Goal: Task Accomplishment & Management: Use online tool/utility

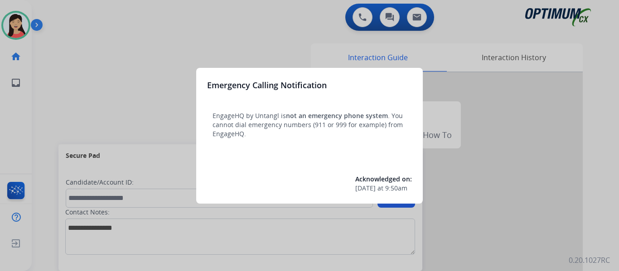
click at [16, 26] on div at bounding box center [309, 135] width 619 height 271
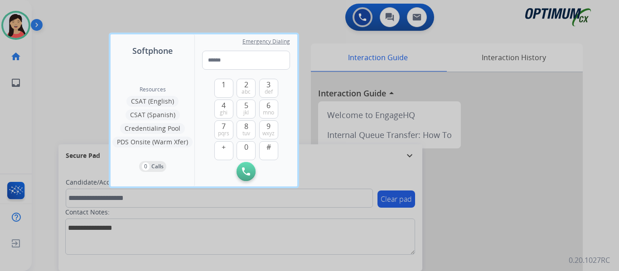
click at [24, 30] on div at bounding box center [309, 135] width 619 height 271
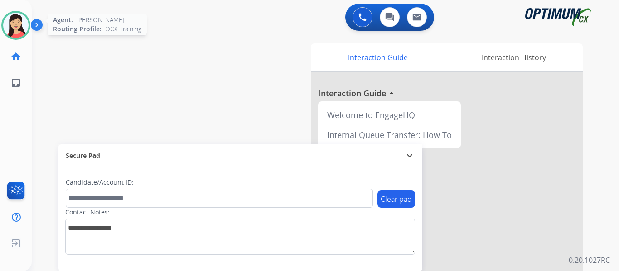
click at [19, 34] on img at bounding box center [15, 25] width 25 height 25
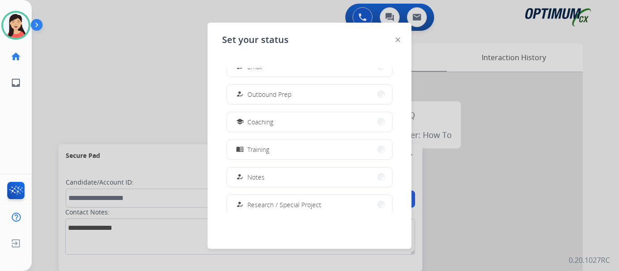
scroll to position [226, 0]
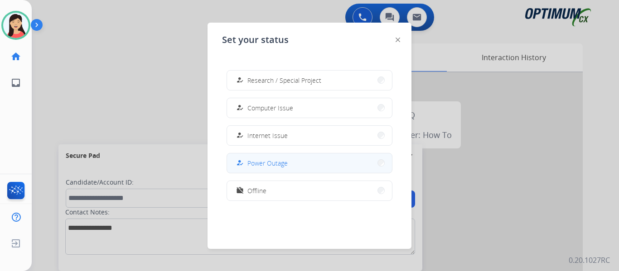
click at [296, 164] on button "how_to_reg Power Outage" at bounding box center [309, 163] width 165 height 19
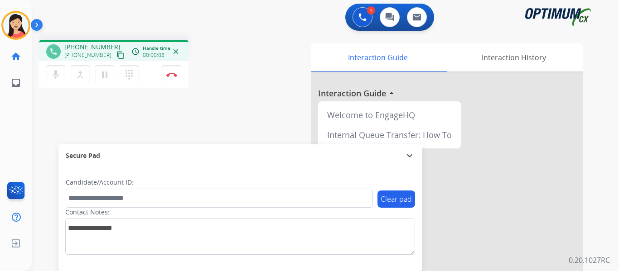
click at [116, 56] on mat-icon "content_copy" at bounding box center [120, 55] width 8 height 8
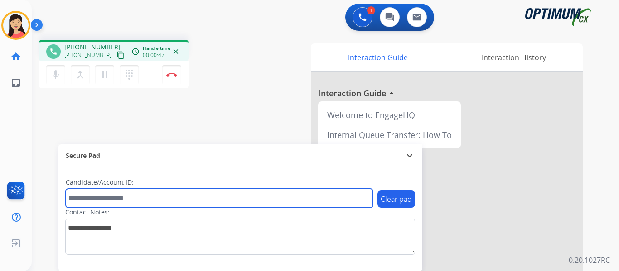
click at [266, 202] on input "text" at bounding box center [219, 198] width 307 height 19
paste input "*******"
type input "*******"
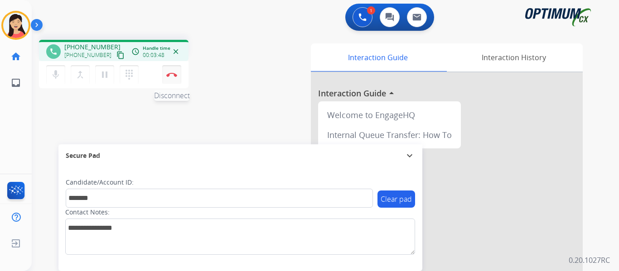
click at [173, 76] on img at bounding box center [171, 74] width 11 height 5
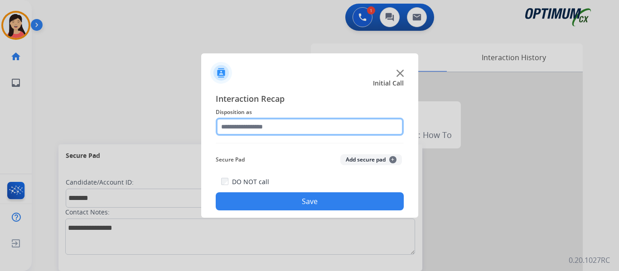
click at [291, 127] on input "text" at bounding box center [310, 127] width 188 height 18
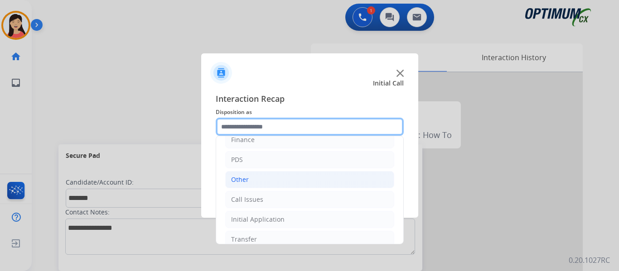
scroll to position [62, 0]
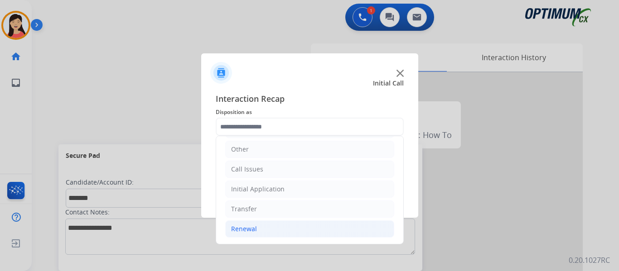
click at [257, 229] on li "Renewal" at bounding box center [309, 229] width 169 height 17
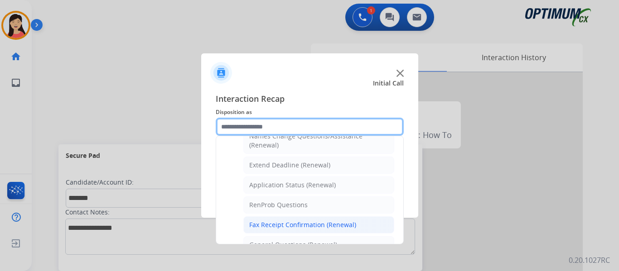
scroll to position [197, 0]
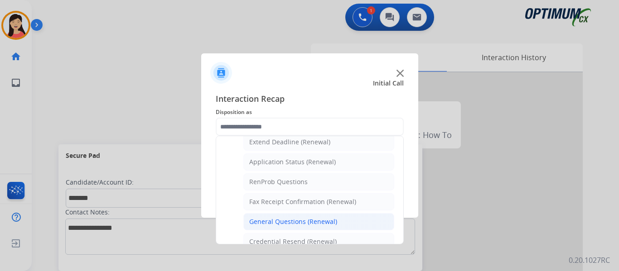
click at [292, 220] on div "General Questions (Renewal)" at bounding box center [293, 221] width 88 height 9
type input "**********"
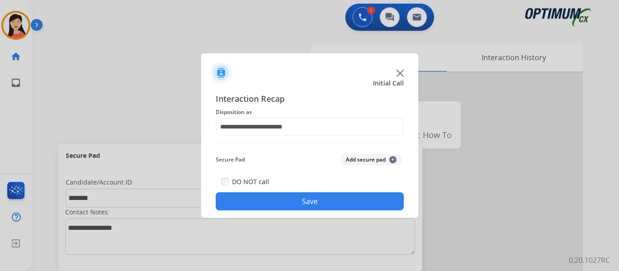
click at [365, 164] on button "Add secure pad +" at bounding box center [371, 159] width 62 height 11
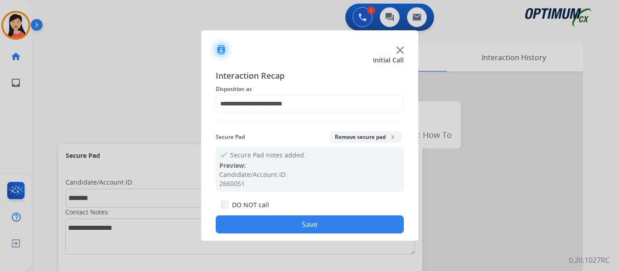
click at [318, 223] on button "Save" at bounding box center [310, 225] width 188 height 18
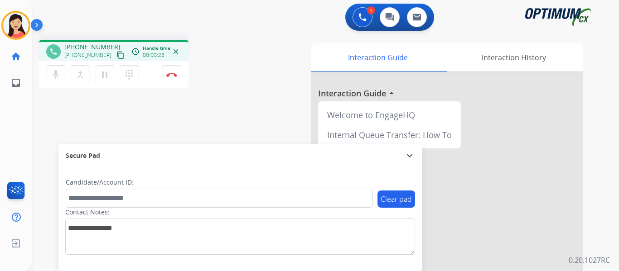
click at [116, 53] on mat-icon "content_copy" at bounding box center [120, 55] width 8 height 8
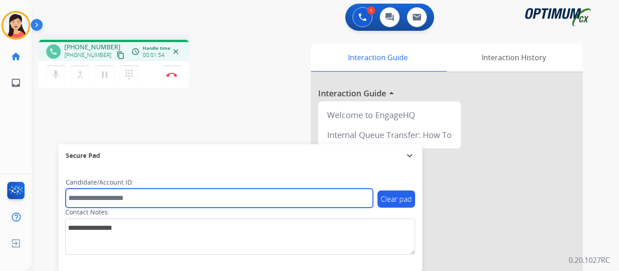
click at [229, 198] on input "text" at bounding box center [219, 198] width 307 height 19
paste input "*******"
type input "*******"
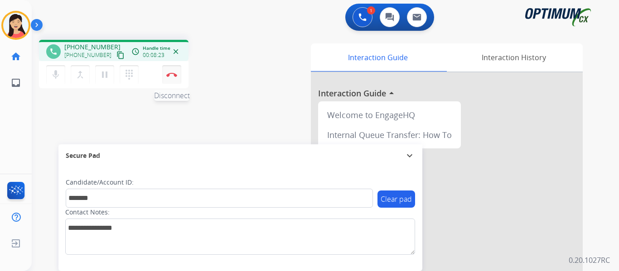
click at [169, 77] on img at bounding box center [171, 74] width 11 height 5
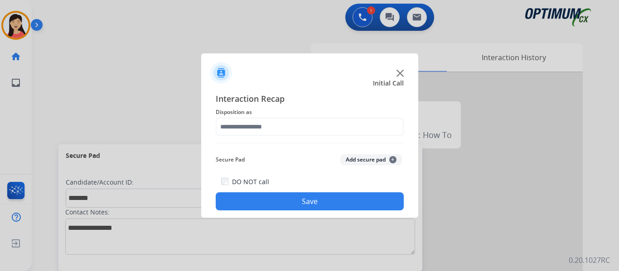
click at [347, 157] on button "Add secure pad +" at bounding box center [371, 159] width 62 height 11
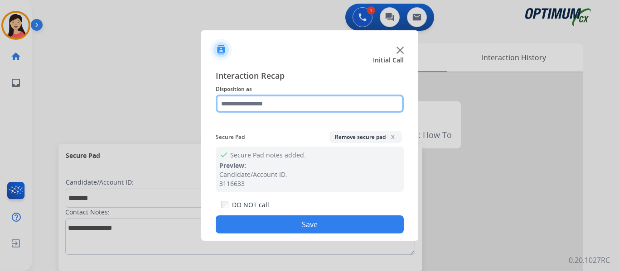
click at [294, 101] on input "text" at bounding box center [310, 104] width 188 height 18
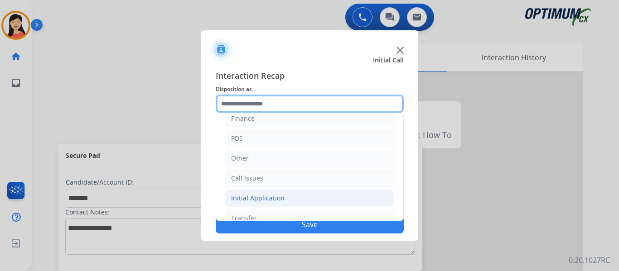
scroll to position [45, 0]
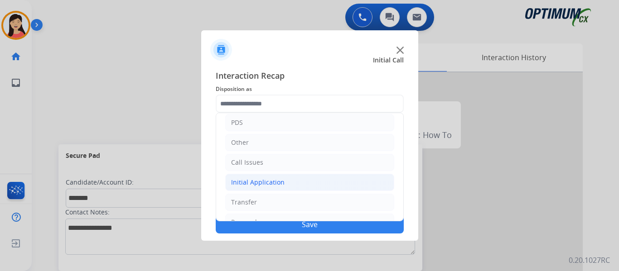
click at [310, 180] on li "Initial Application" at bounding box center [309, 182] width 169 height 17
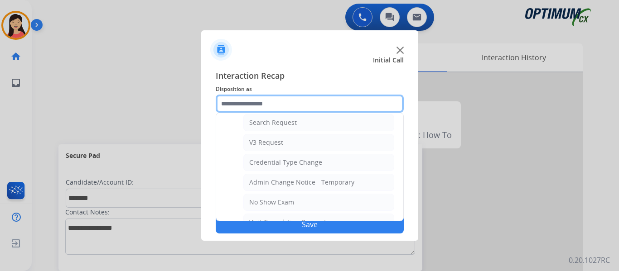
scroll to position [317, 0]
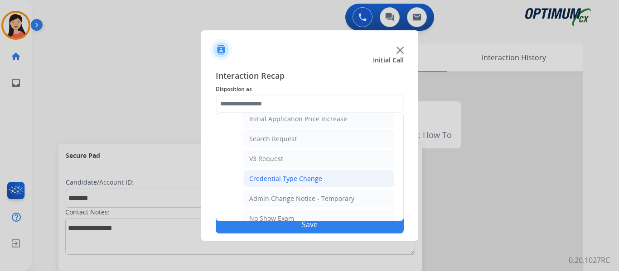
click at [319, 181] on div "Credential Type Change" at bounding box center [285, 178] width 73 height 9
type input "**********"
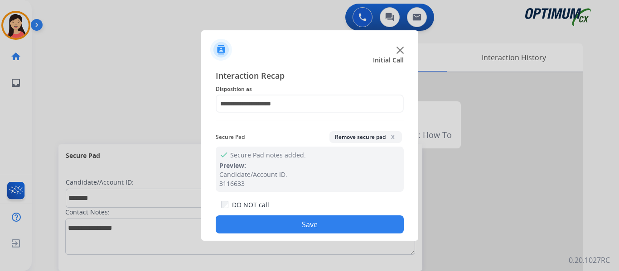
click at [327, 226] on button "Save" at bounding box center [310, 225] width 188 height 18
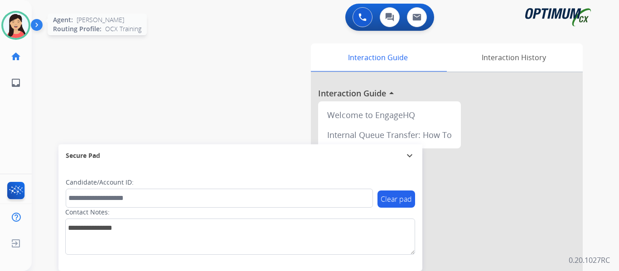
click at [19, 22] on img at bounding box center [15, 25] width 25 height 25
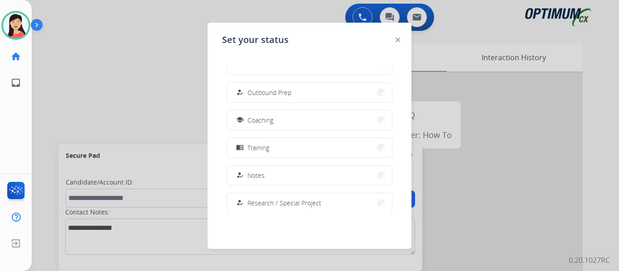
scroll to position [226, 0]
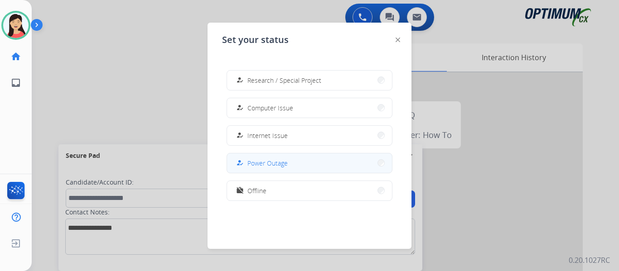
click at [286, 163] on span "Power Outage" at bounding box center [267, 164] width 40 height 10
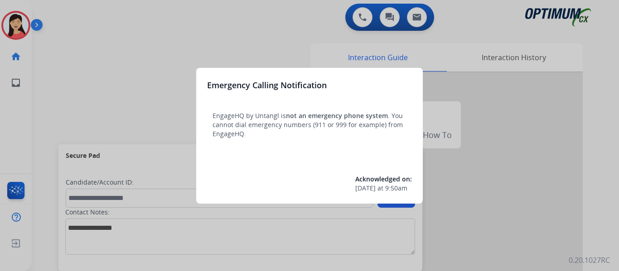
click at [87, 60] on div at bounding box center [309, 135] width 619 height 271
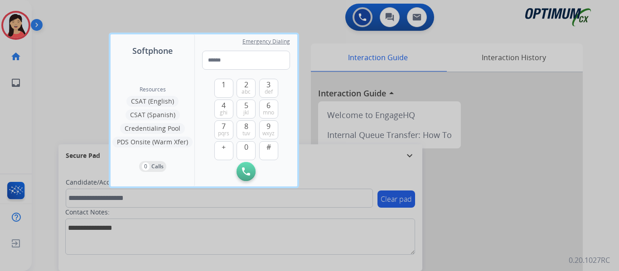
click at [14, 22] on div at bounding box center [309, 135] width 619 height 271
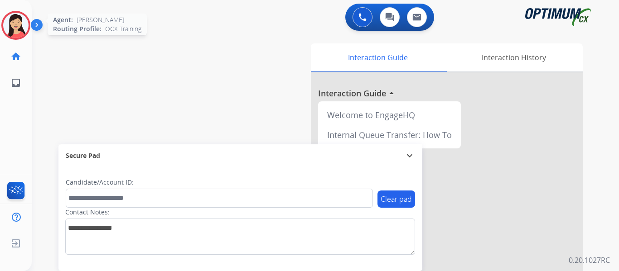
click at [17, 22] on img at bounding box center [15, 25] width 25 height 25
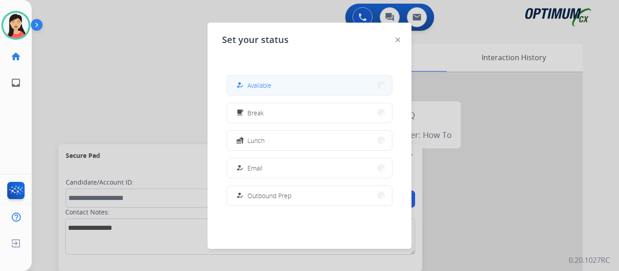
click at [241, 85] on mat-icon "how_to_reg" at bounding box center [240, 86] width 8 height 8
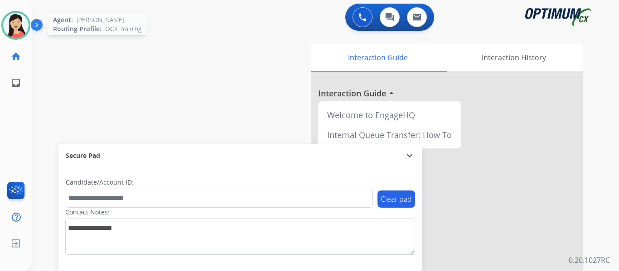
click at [12, 27] on img at bounding box center [15, 25] width 25 height 25
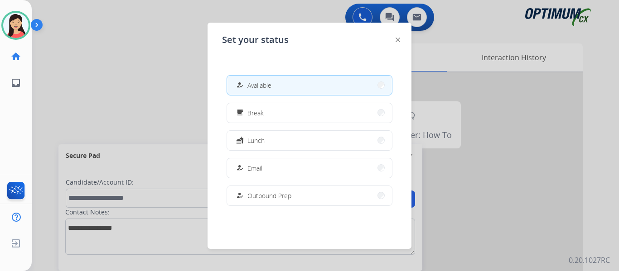
click at [258, 116] on span "Break" at bounding box center [255, 113] width 16 height 10
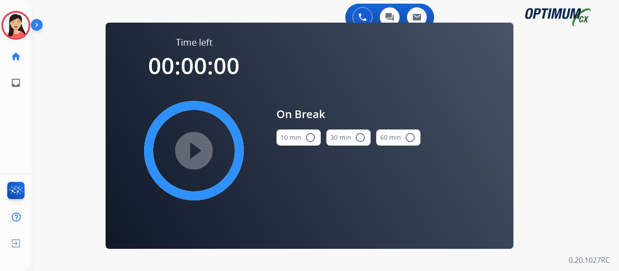
click at [305, 138] on mat-icon "radio_button_unchecked" at bounding box center [310, 137] width 11 height 11
click at [199, 149] on mat-icon "play_circle_filled" at bounding box center [193, 150] width 11 height 11
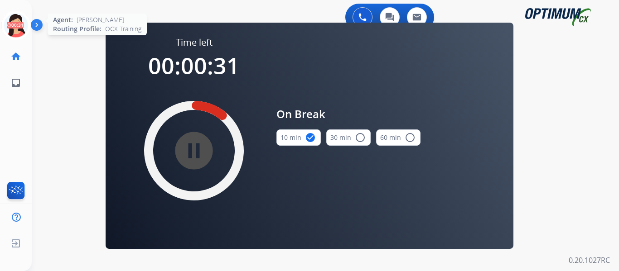
click at [15, 25] on icon at bounding box center [15, 25] width 29 height 29
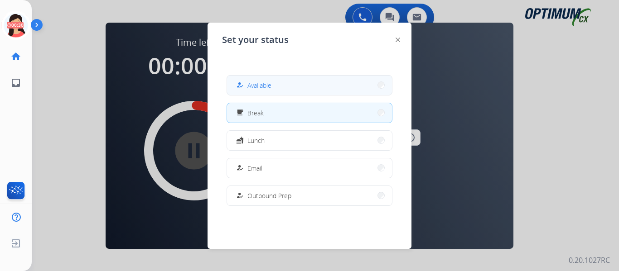
click at [319, 92] on button "how_to_reg Available" at bounding box center [309, 85] width 165 height 19
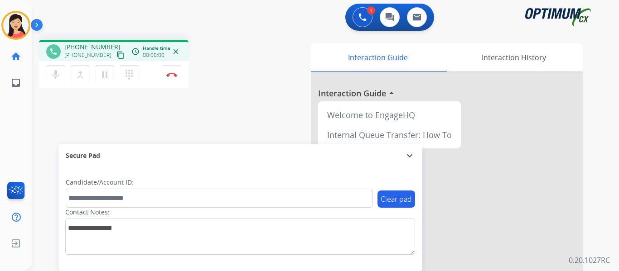
drag, startPoint x: 111, startPoint y: 54, endPoint x: 132, endPoint y: 63, distance: 23.2
click at [116, 54] on mat-icon "content_copy" at bounding box center [120, 55] width 8 height 8
click at [175, 75] on img at bounding box center [171, 74] width 11 height 5
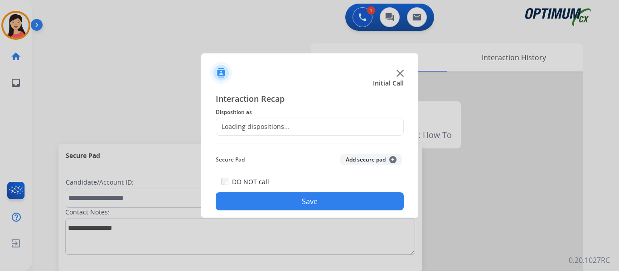
click at [299, 119] on div "Loading dispositions..." at bounding box center [310, 127] width 188 height 18
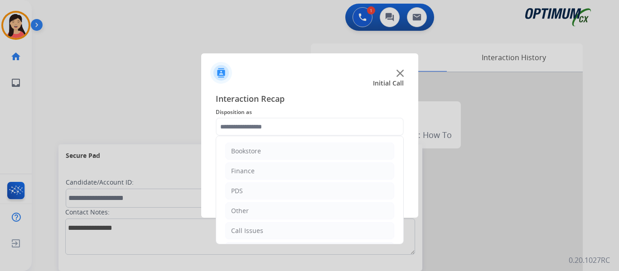
click at [299, 128] on input "text" at bounding box center [310, 127] width 188 height 18
click at [246, 154] on div "Bookstore" at bounding box center [246, 151] width 30 height 9
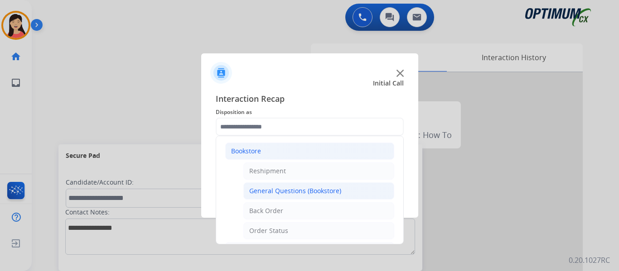
click at [286, 187] on div "General Questions (Bookstore)" at bounding box center [295, 191] width 92 height 9
type input "**********"
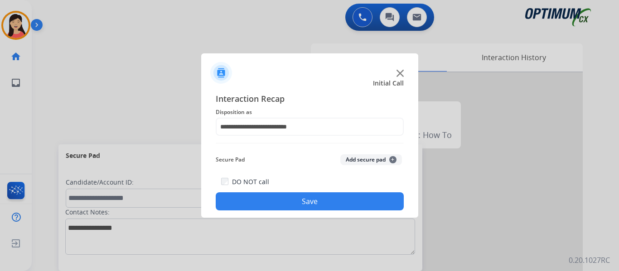
click at [358, 199] on button "Save" at bounding box center [310, 202] width 188 height 18
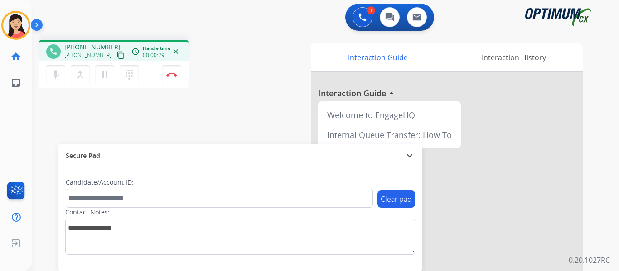
click at [116, 53] on mat-icon "content_copy" at bounding box center [120, 55] width 8 height 8
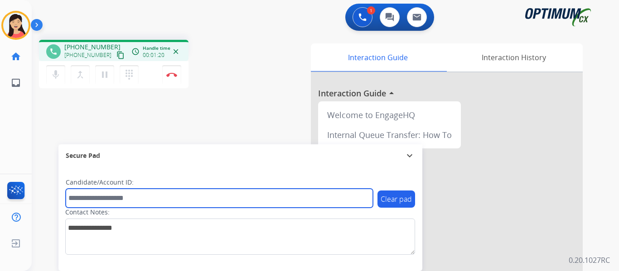
click at [200, 194] on input "text" at bounding box center [219, 198] width 307 height 19
paste input "*******"
type input "*******"
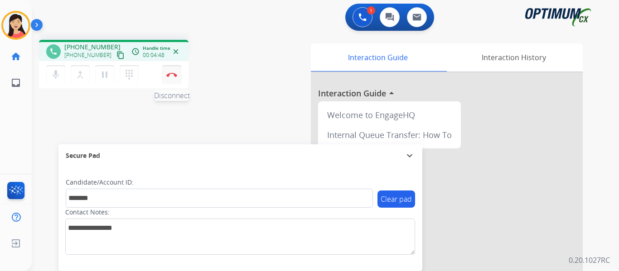
click at [169, 74] on img at bounding box center [171, 74] width 11 height 5
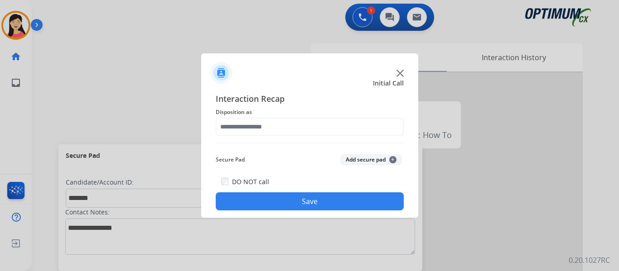
click at [357, 159] on button "Add secure pad +" at bounding box center [371, 159] width 62 height 11
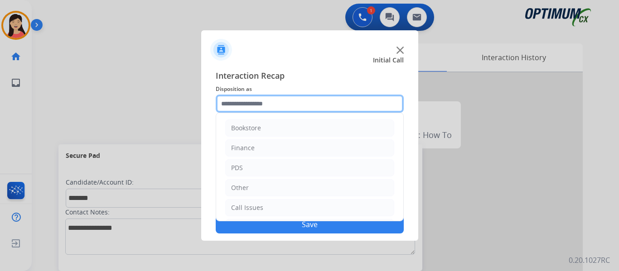
click at [289, 110] on input "text" at bounding box center [310, 104] width 188 height 18
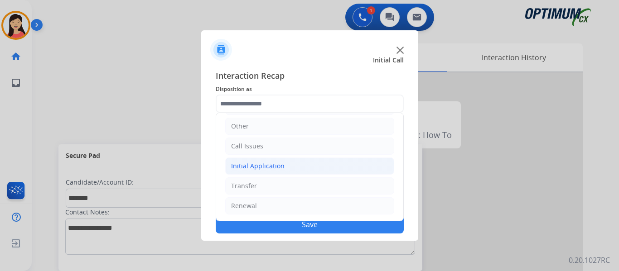
click at [264, 169] on div "Initial Application" at bounding box center [257, 166] width 53 height 9
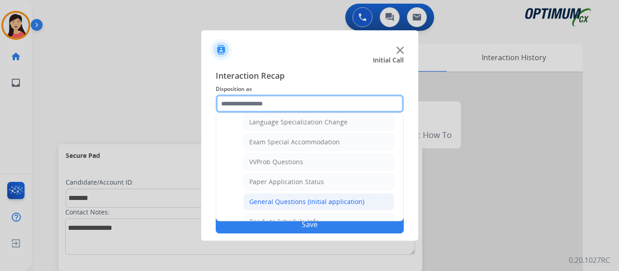
scroll to position [469, 0]
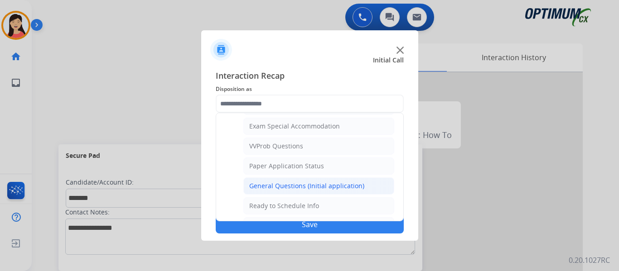
click at [313, 185] on div "General Questions (Initial application)" at bounding box center [306, 186] width 115 height 9
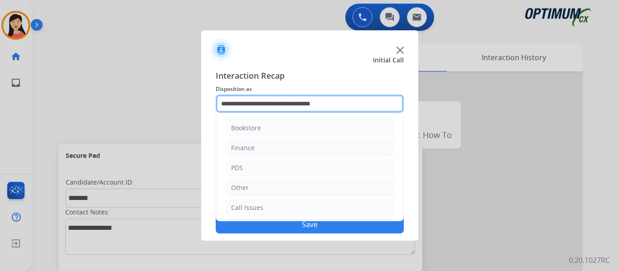
click at [317, 106] on input "**********" at bounding box center [310, 104] width 188 height 18
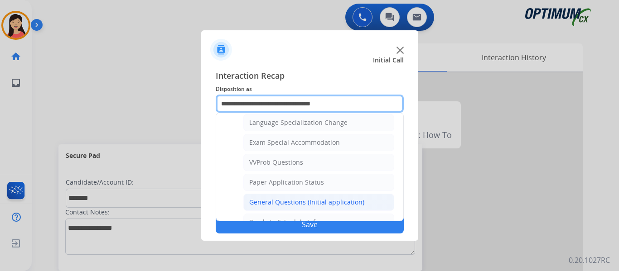
scroll to position [498, 0]
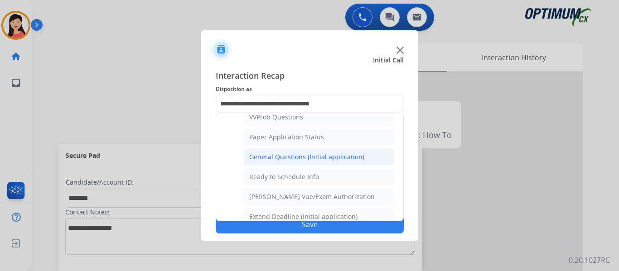
click at [302, 181] on div "Ready to Schedule Info" at bounding box center [284, 177] width 70 height 9
type input "**********"
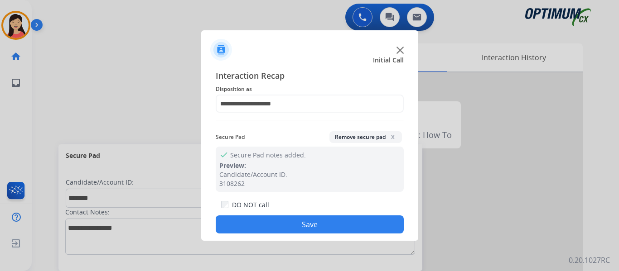
click at [309, 221] on button "Save" at bounding box center [310, 225] width 188 height 18
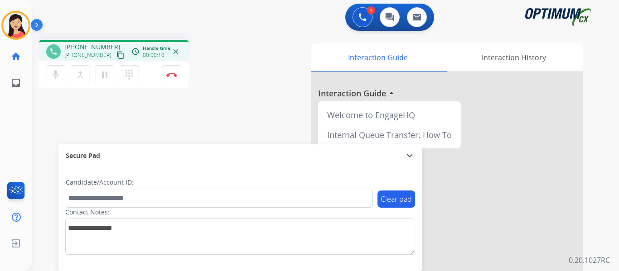
click at [115, 55] on button "content_copy" at bounding box center [120, 55] width 11 height 11
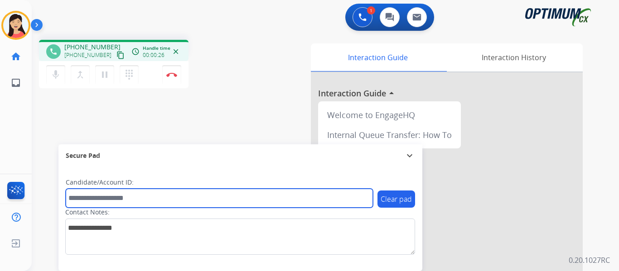
click at [214, 202] on input "text" at bounding box center [219, 198] width 307 height 19
paste input "*******"
type input "*******"
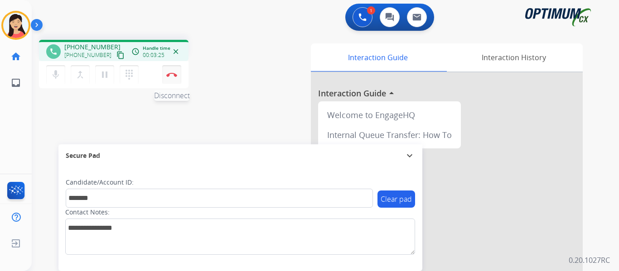
click at [171, 76] on img at bounding box center [171, 74] width 11 height 5
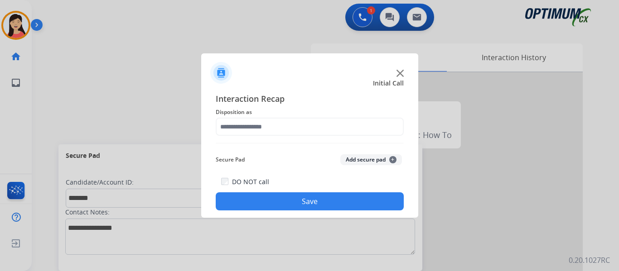
click at [358, 159] on button "Add secure pad +" at bounding box center [371, 159] width 62 height 11
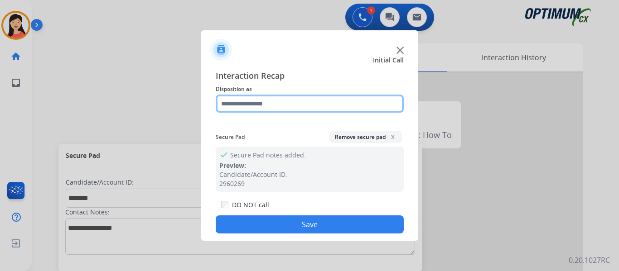
click at [281, 112] on input "text" at bounding box center [310, 104] width 188 height 18
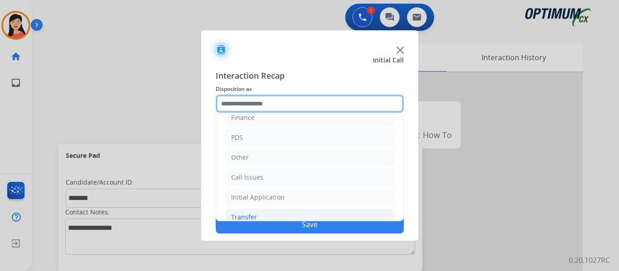
scroll to position [62, 0]
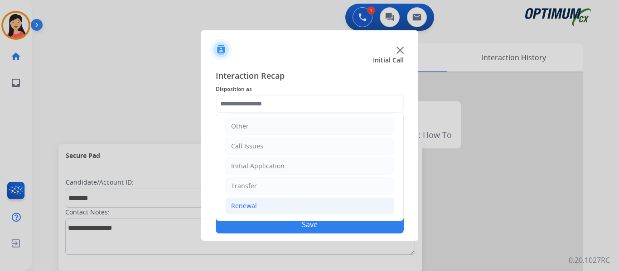
click at [259, 204] on li "Renewal" at bounding box center [309, 205] width 169 height 17
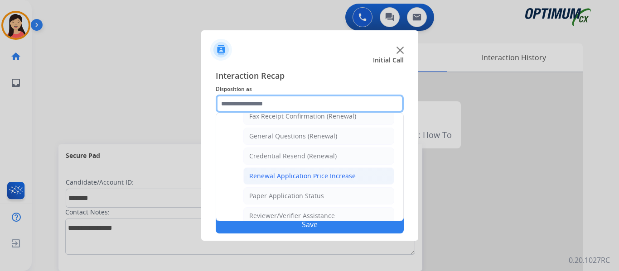
scroll to position [259, 0]
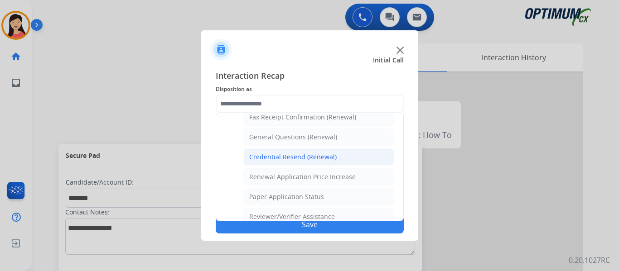
click at [309, 157] on div "Credential Resend (Renewal)" at bounding box center [292, 157] width 87 height 9
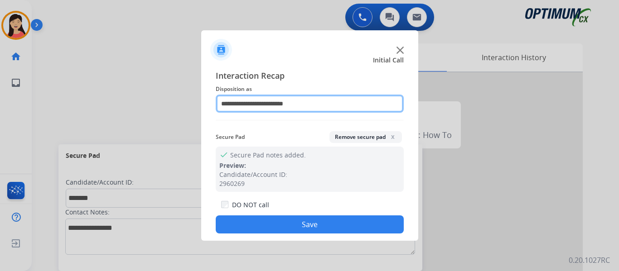
click at [337, 105] on input "**********" at bounding box center [310, 104] width 188 height 18
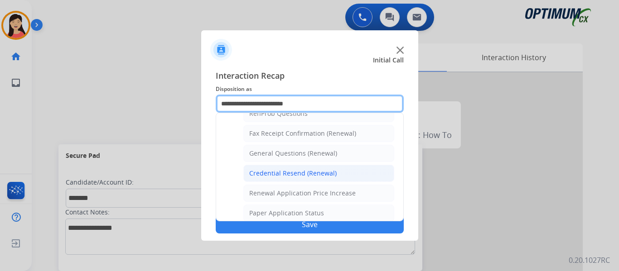
scroll to position [226, 0]
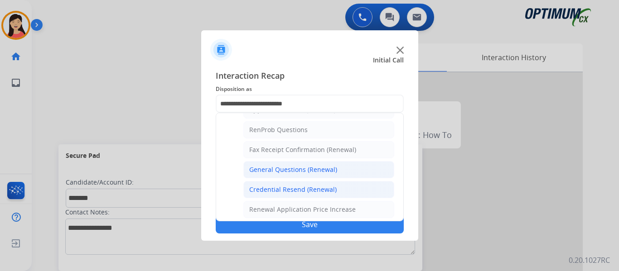
click at [314, 169] on div "General Questions (Renewal)" at bounding box center [293, 169] width 88 height 9
type input "**********"
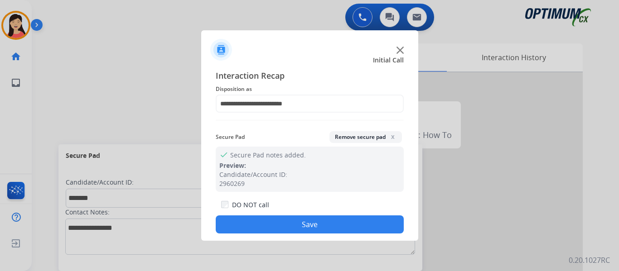
click at [313, 229] on button "Save" at bounding box center [310, 225] width 188 height 18
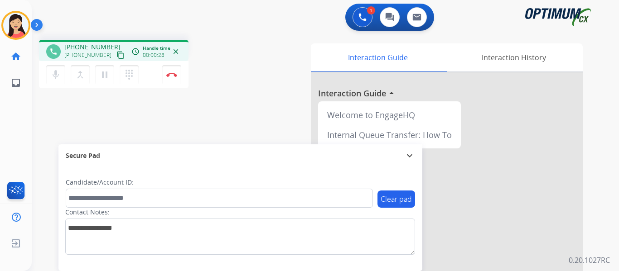
click at [116, 57] on mat-icon "content_copy" at bounding box center [120, 55] width 8 height 8
click at [104, 79] on mat-icon "pause" at bounding box center [104, 74] width 11 height 11
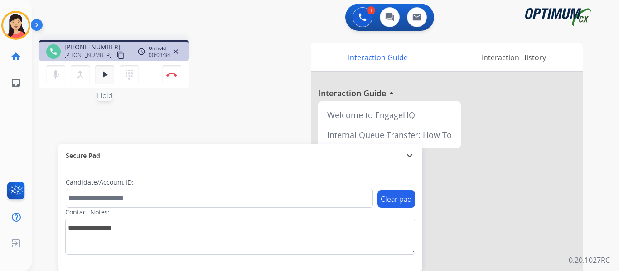
click at [111, 76] on button "play_arrow Hold" at bounding box center [104, 74] width 19 height 19
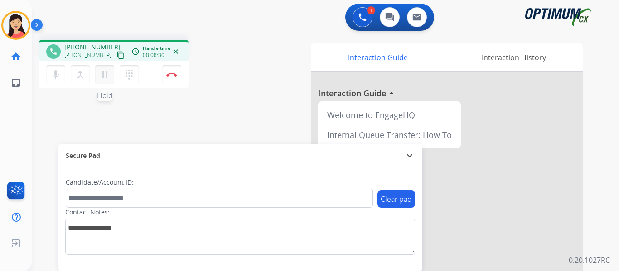
click at [103, 75] on mat-icon "pause" at bounding box center [104, 74] width 11 height 11
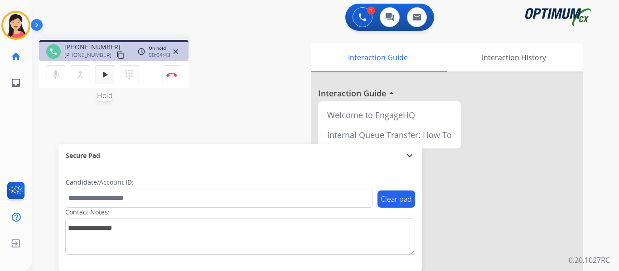
click at [104, 72] on mat-icon "play_arrow" at bounding box center [104, 74] width 11 height 11
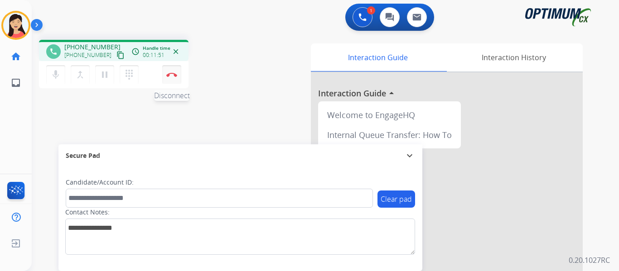
click at [173, 72] on button "Disconnect" at bounding box center [171, 74] width 19 height 19
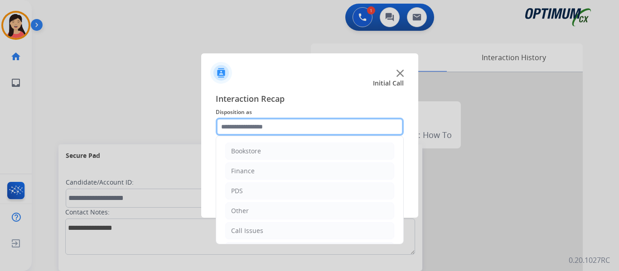
click at [324, 125] on input "text" at bounding box center [310, 127] width 188 height 18
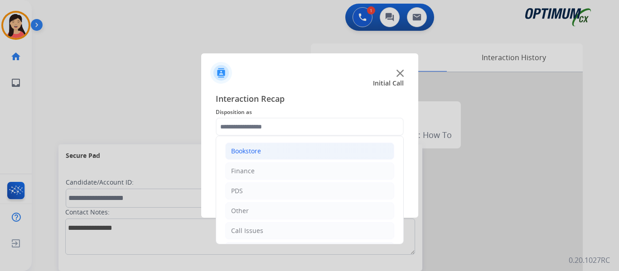
click at [254, 153] on div "Bookstore" at bounding box center [246, 151] width 30 height 9
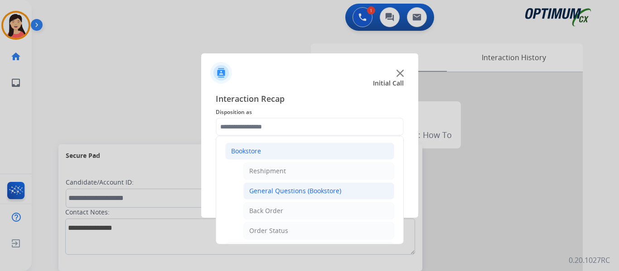
click at [286, 188] on div "General Questions (Bookstore)" at bounding box center [295, 191] width 92 height 9
type input "**********"
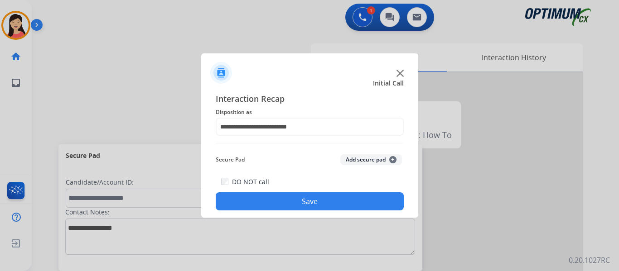
click at [312, 198] on button "Save" at bounding box center [310, 202] width 188 height 18
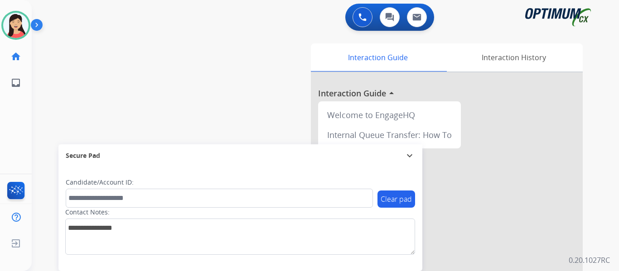
drag, startPoint x: 12, startPoint y: 17, endPoint x: 47, endPoint y: 33, distance: 38.5
click at [12, 17] on img at bounding box center [15, 25] width 25 height 25
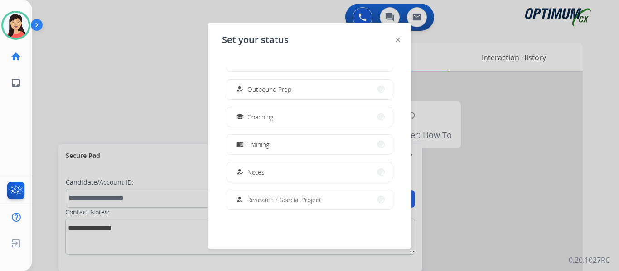
scroll to position [226, 0]
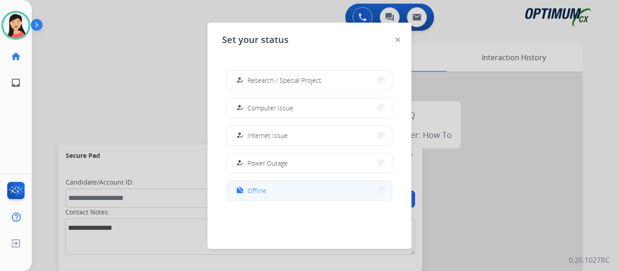
click at [281, 192] on button "work_off Offline" at bounding box center [309, 190] width 165 height 19
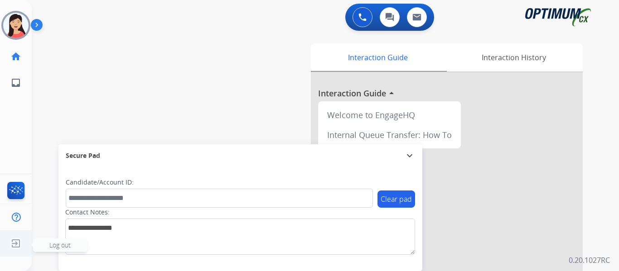
click at [18, 250] on img at bounding box center [16, 243] width 16 height 17
